Goal: Find specific page/section: Find specific page/section

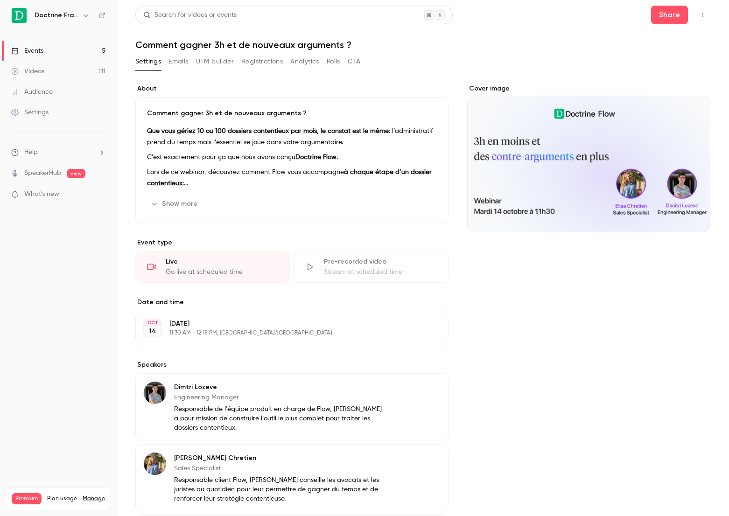
click at [93, 57] on link "Events 5" at bounding box center [58, 51] width 117 height 21
